Goal: Task Accomplishment & Management: Use online tool/utility

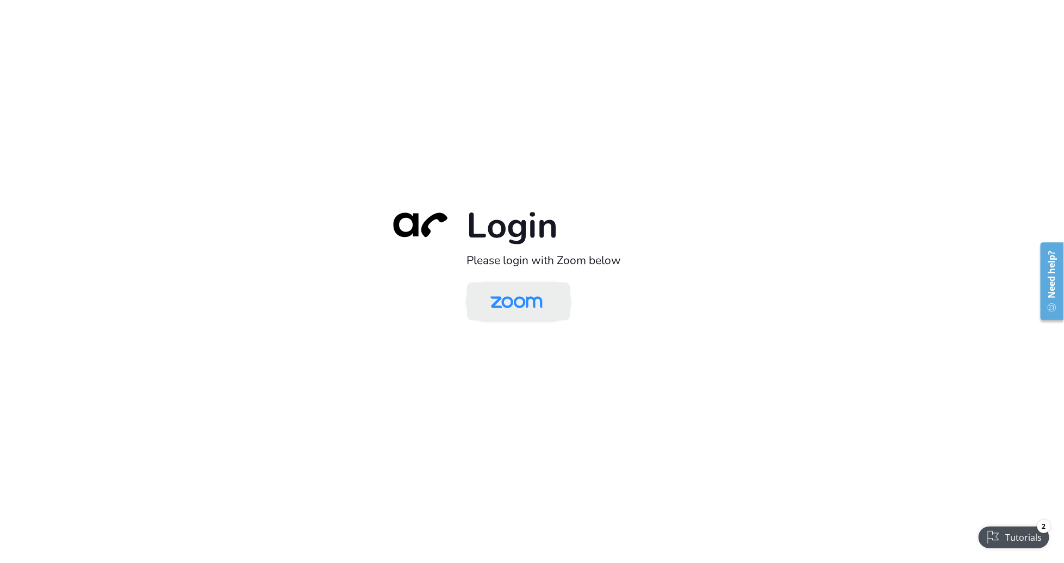
click at [529, 303] on img at bounding box center [516, 302] width 75 height 35
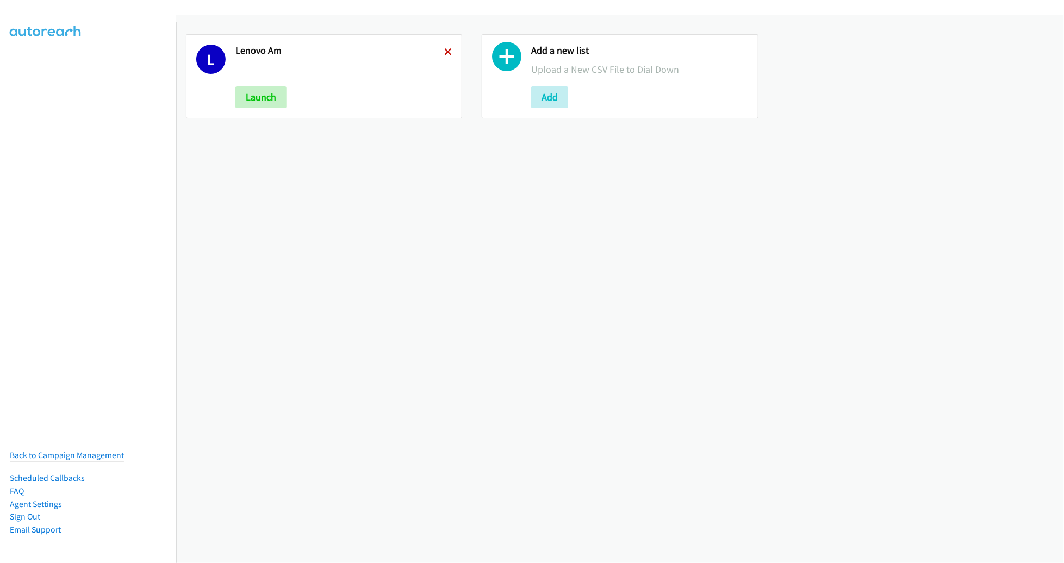
click at [445, 52] on icon at bounding box center [448, 53] width 8 height 8
click at [249, 97] on button "Add" at bounding box center [253, 97] width 37 height 22
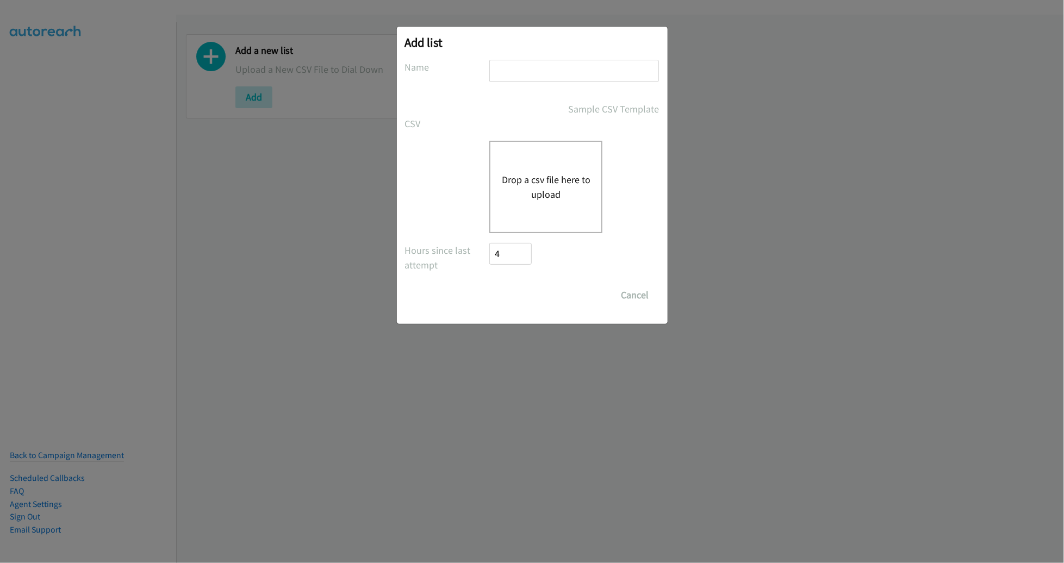
click at [535, 184] on button "Drop a csv file here to upload" at bounding box center [545, 186] width 89 height 29
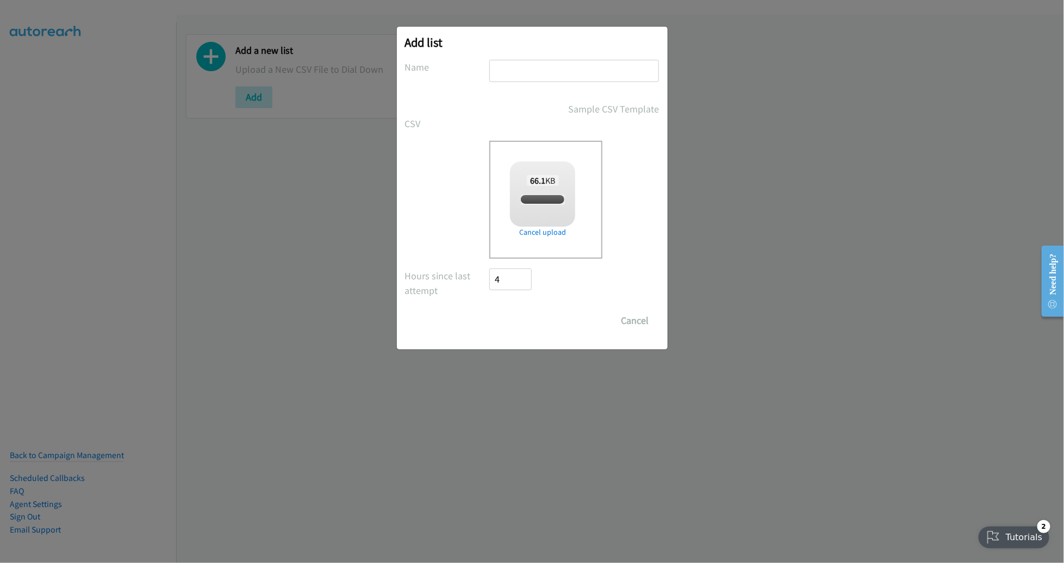
checkbox input "true"
click at [534, 71] on input "text" at bounding box center [574, 71] width 170 height 22
type input "PM LENOVO"
click at [490, 310] on input "Save List" at bounding box center [518, 321] width 57 height 22
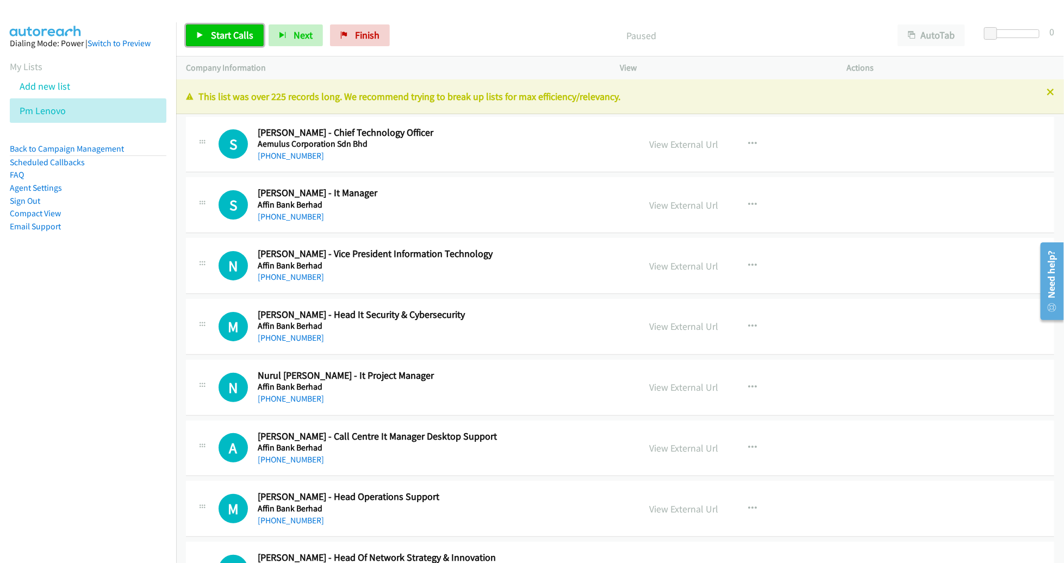
click at [219, 40] on span "Start Calls" at bounding box center [232, 35] width 42 height 13
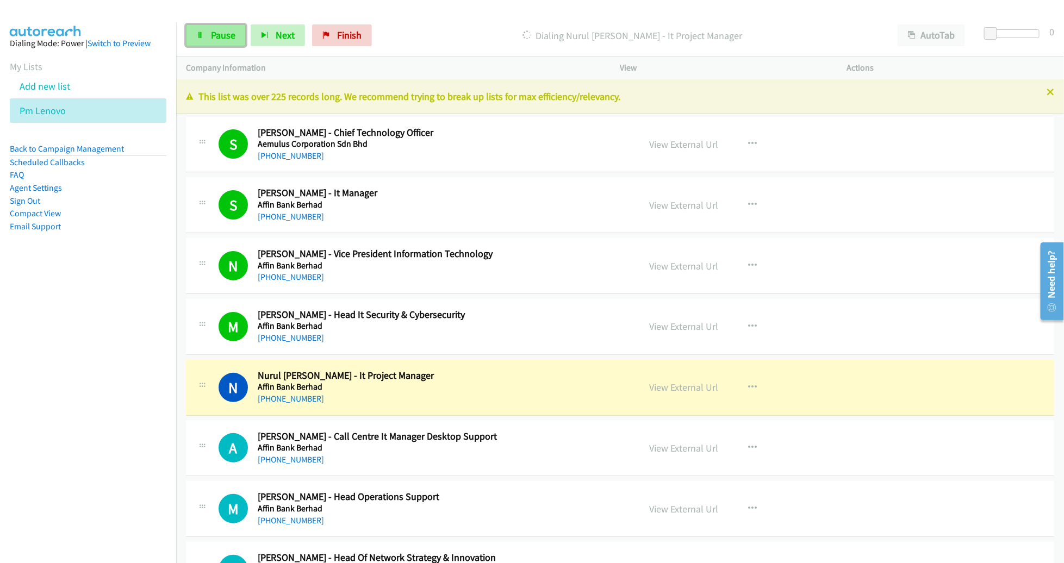
click at [205, 35] on link "Pause" at bounding box center [216, 35] width 60 height 22
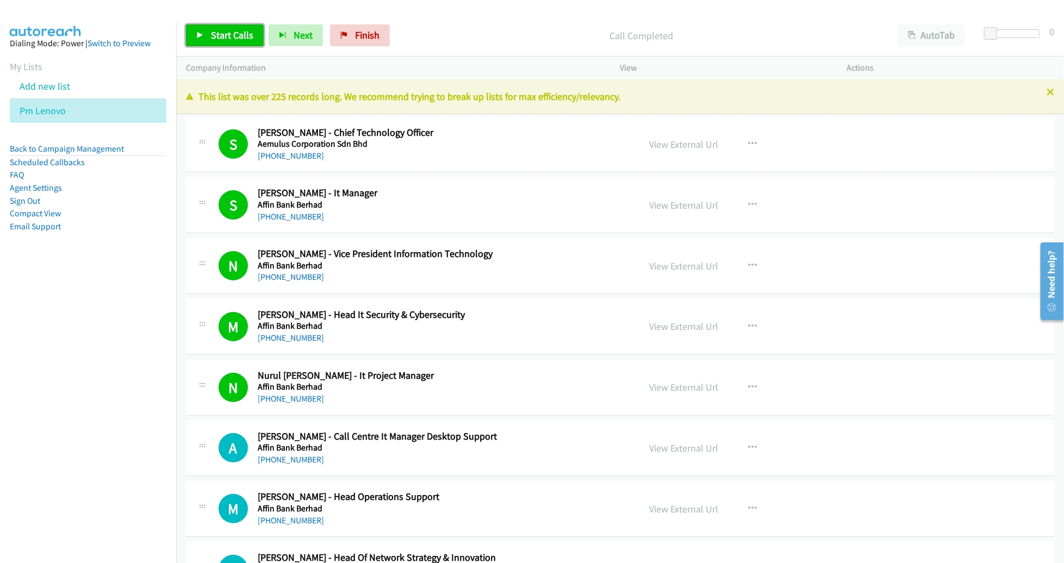
click at [221, 32] on span "Start Calls" at bounding box center [232, 35] width 42 height 13
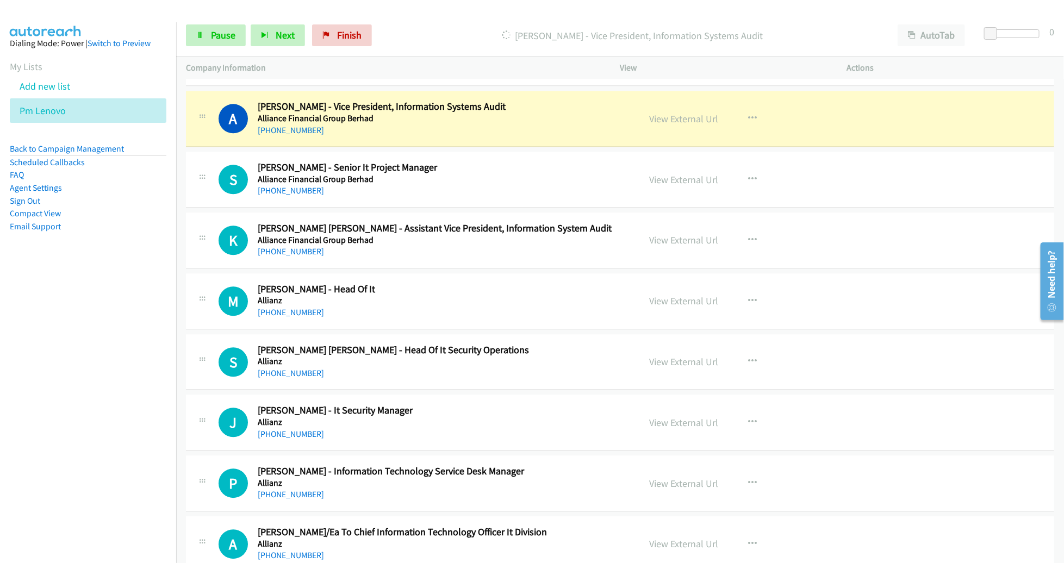
scroll to position [1364, 0]
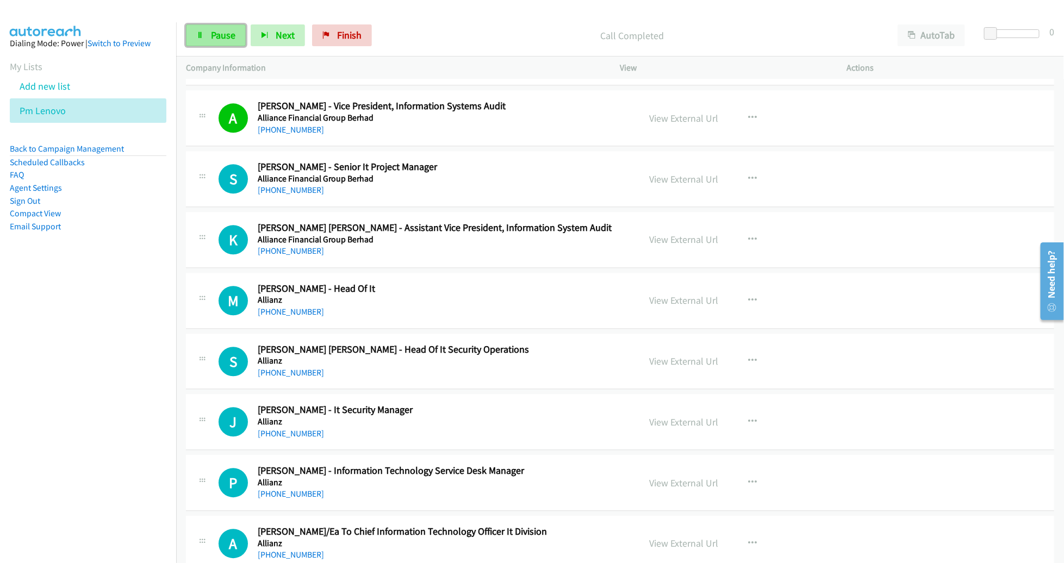
click at [223, 37] on span "Pause" at bounding box center [223, 35] width 24 height 13
click at [217, 35] on span "Start Calls" at bounding box center [232, 35] width 42 height 13
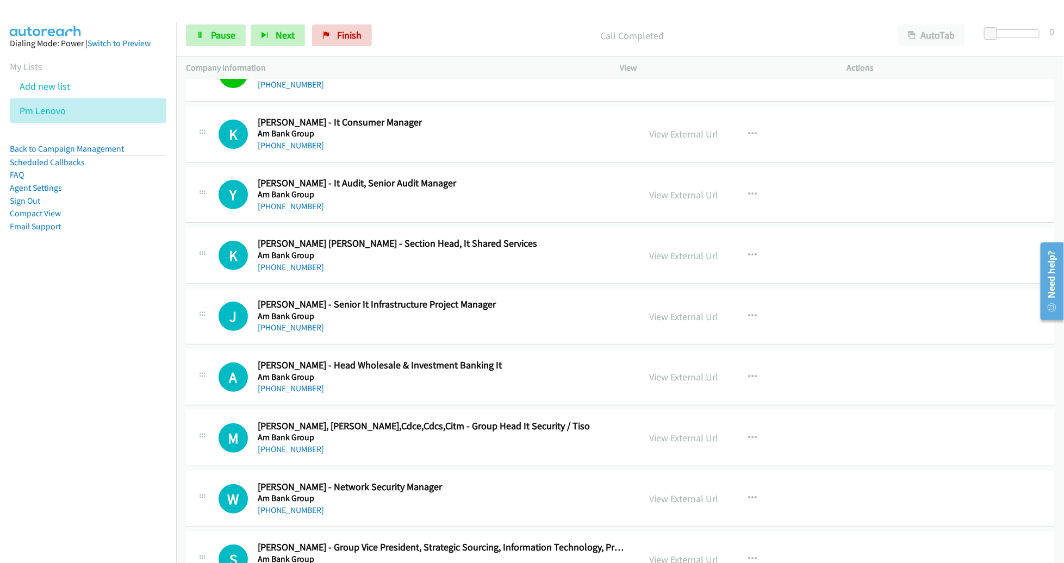
scroll to position [2216, 0]
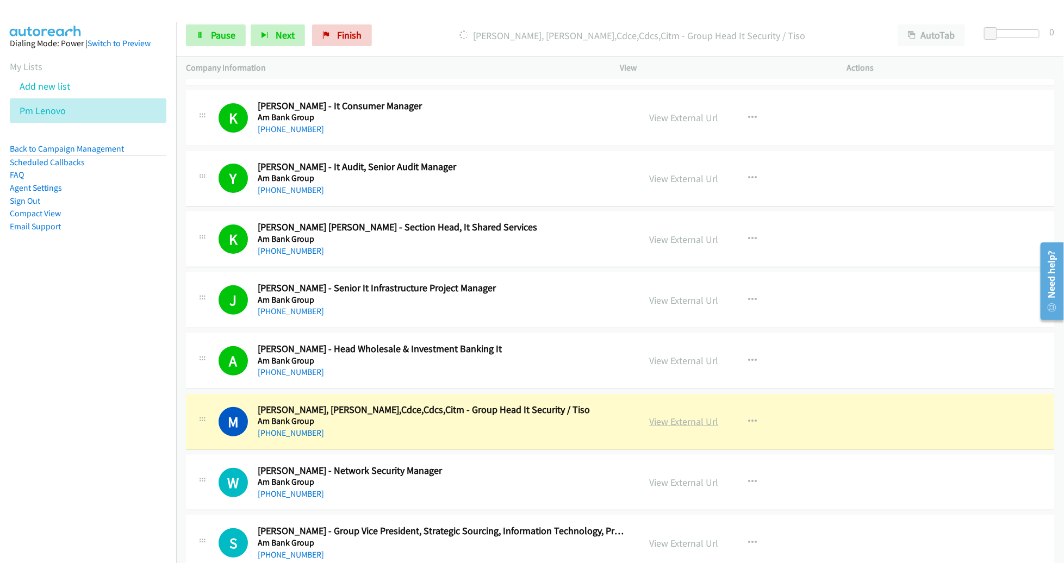
click at [695, 415] on link "View External Url" at bounding box center [684, 421] width 69 height 13
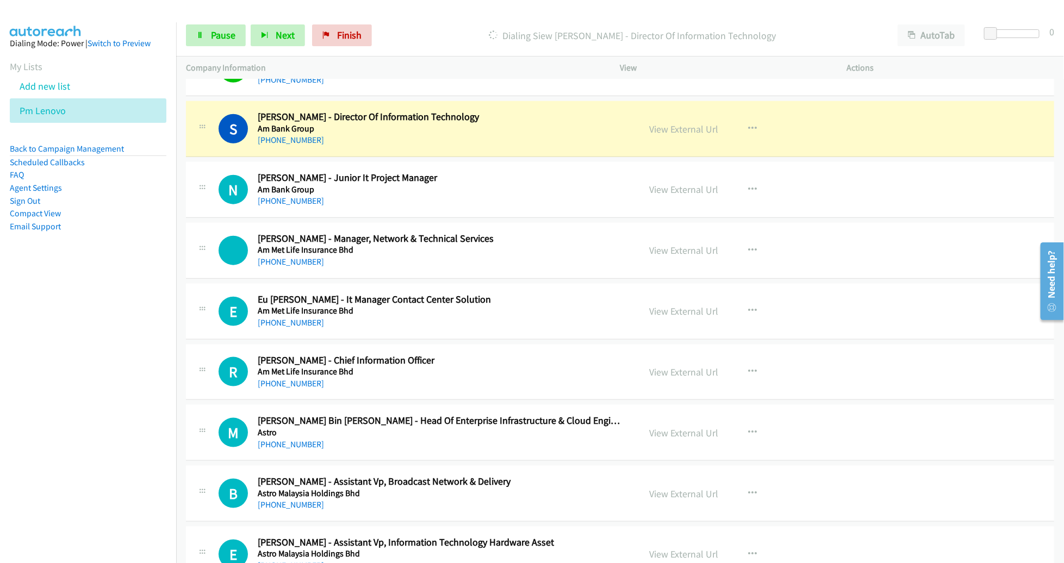
scroll to position [2690, 0]
click at [524, 245] on h5 "Am Met Life Insurance Bhd" at bounding box center [441, 250] width 367 height 11
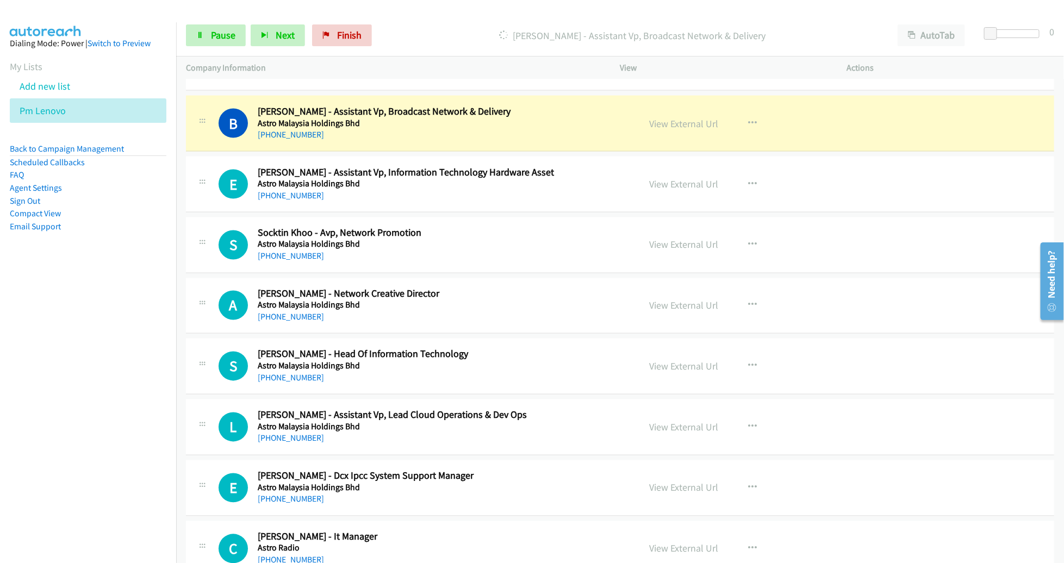
scroll to position [3062, 0]
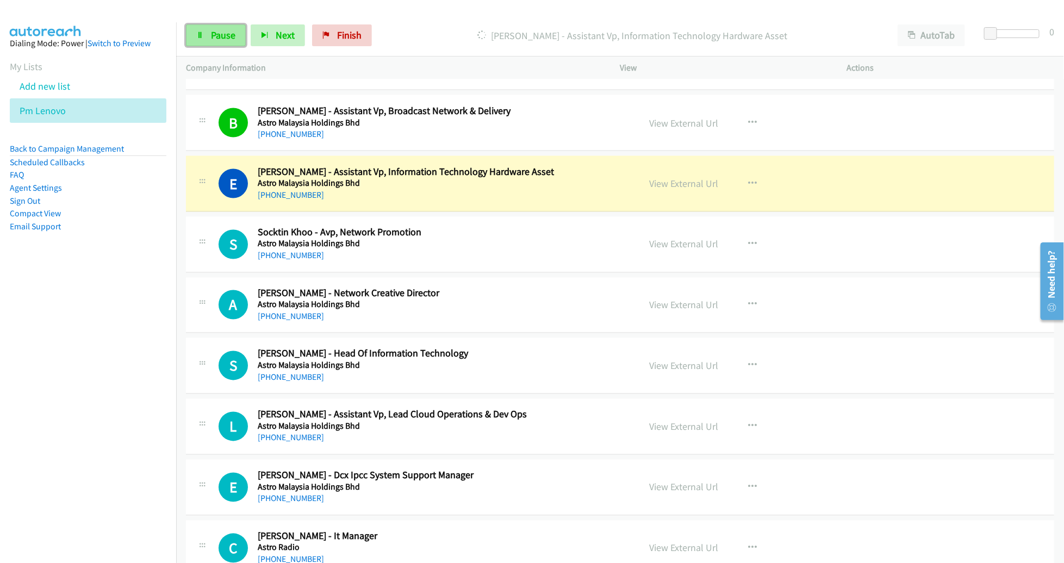
click at [196, 36] on icon at bounding box center [200, 36] width 8 height 8
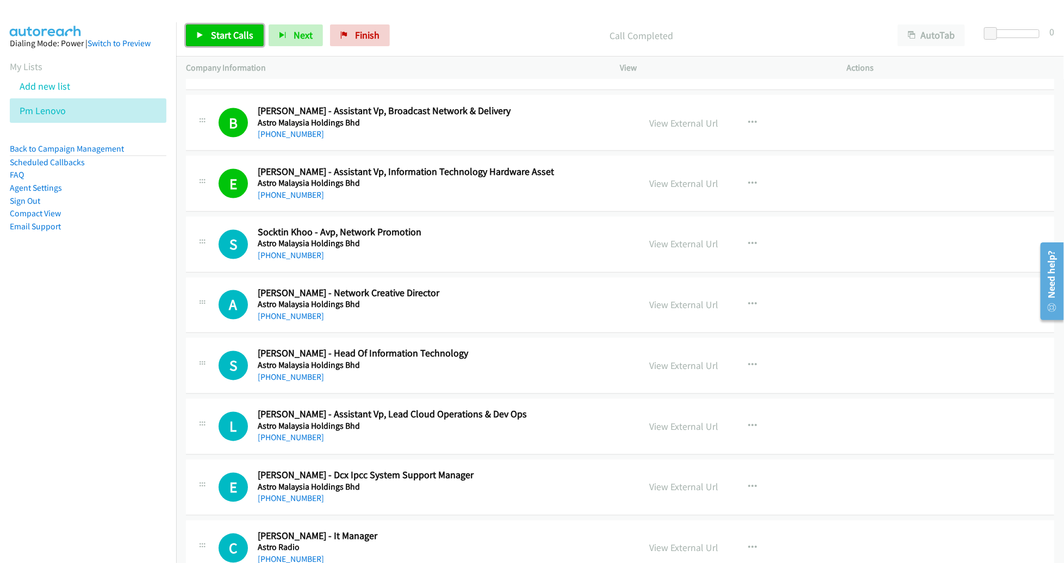
click at [231, 30] on span "Start Calls" at bounding box center [232, 35] width 42 height 13
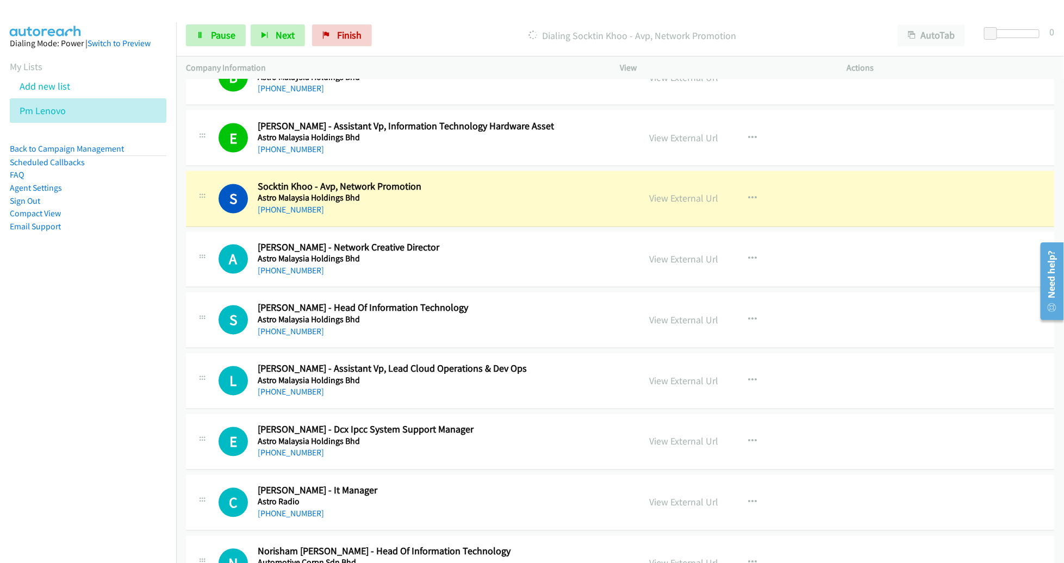
scroll to position [3189, 0]
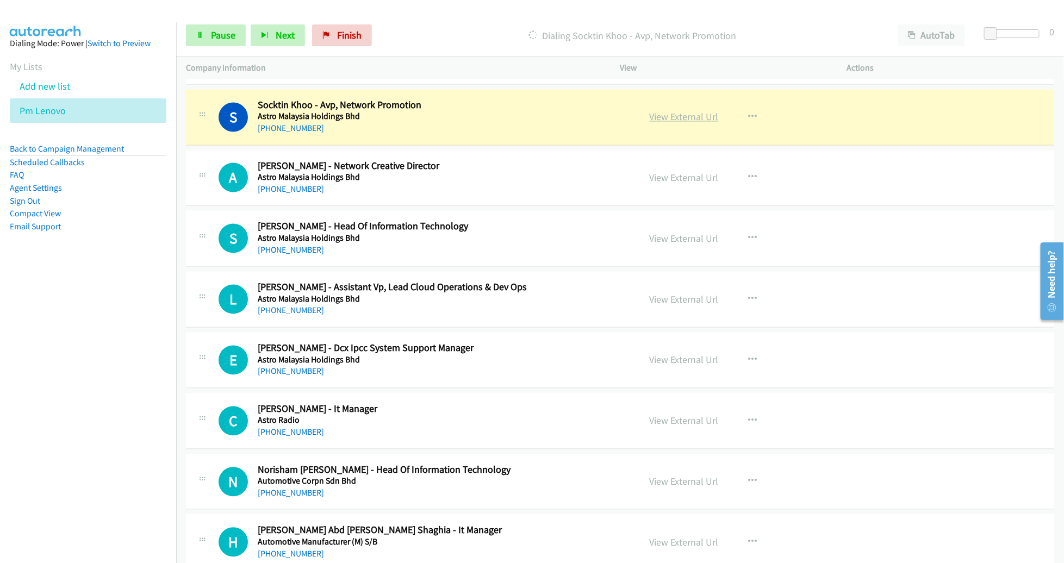
click at [673, 115] on link "View External Url" at bounding box center [684, 117] width 69 height 13
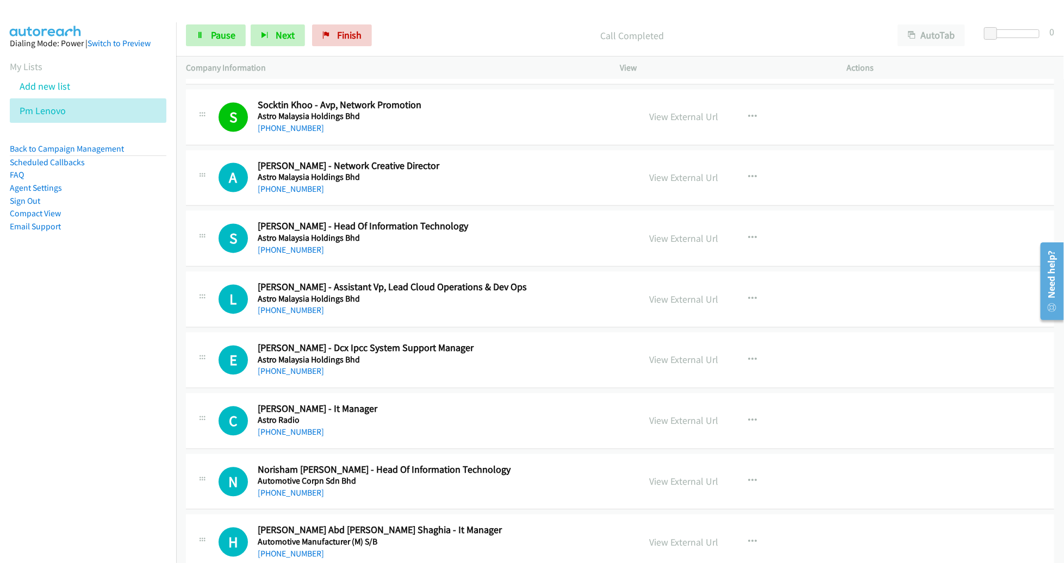
click at [638, 148] on td "A Callback Scheduled [PERSON_NAME] - Network Creative Director Astro Malaysia H…" at bounding box center [620, 178] width 888 height 61
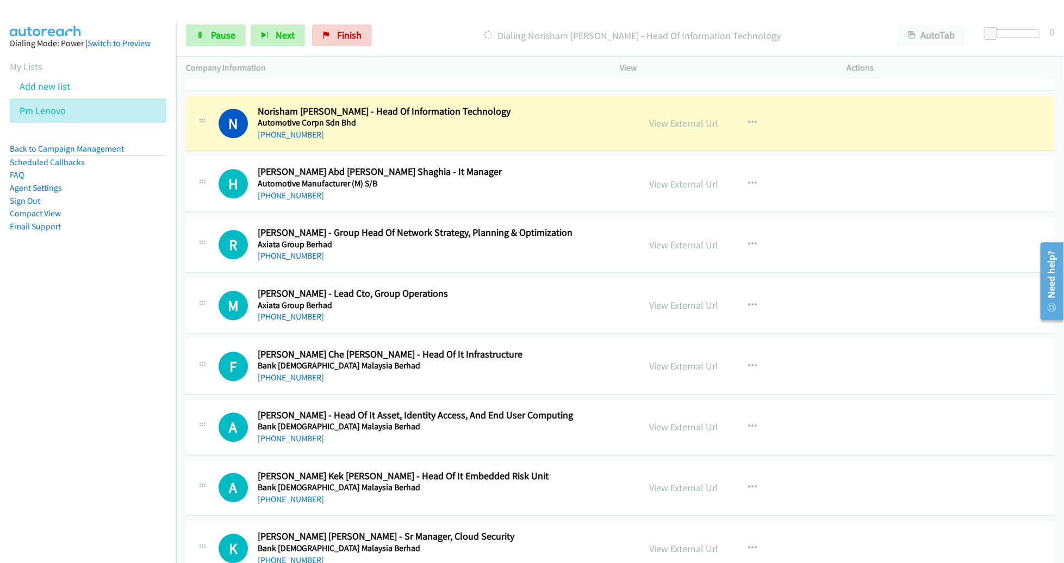
scroll to position [3549, 0]
click at [666, 119] on link "View External Url" at bounding box center [684, 122] width 69 height 13
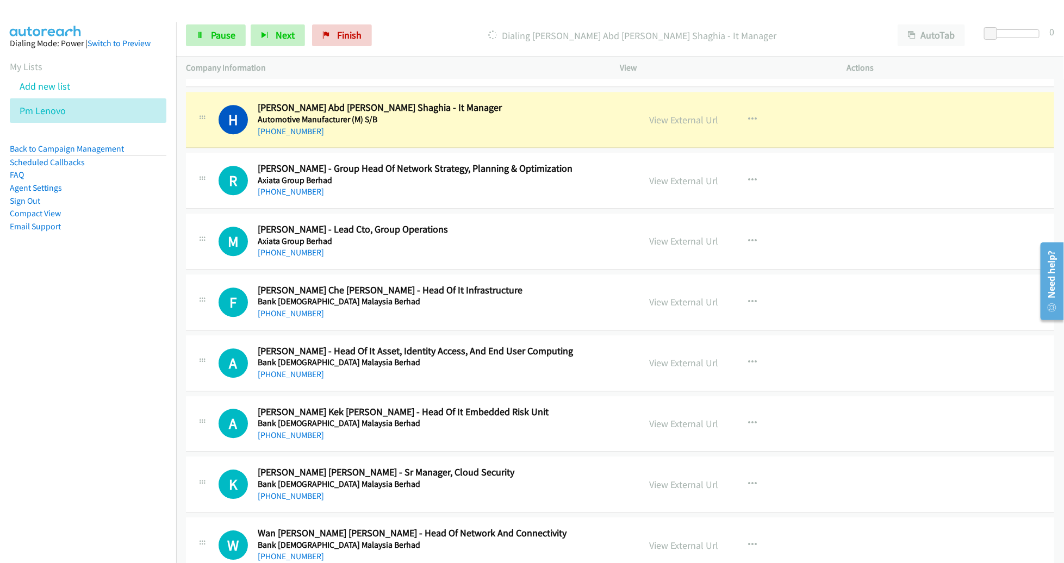
scroll to position [3613, 0]
click at [228, 40] on span "Pause" at bounding box center [223, 35] width 24 height 13
